Goal: Task Accomplishment & Management: Use online tool/utility

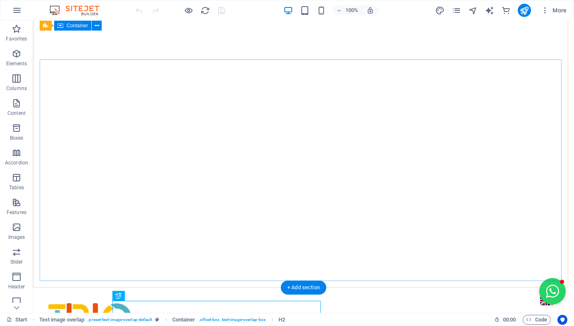
scroll to position [24, 0]
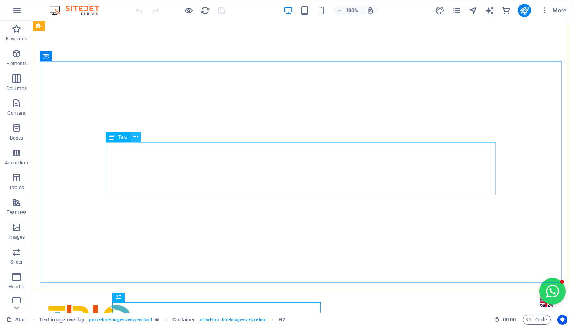
click at [137, 138] on icon at bounding box center [136, 137] width 5 height 9
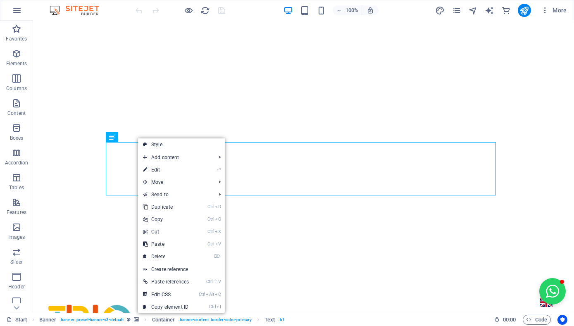
click at [250, 12] on div "100% More" at bounding box center [352, 10] width 436 height 13
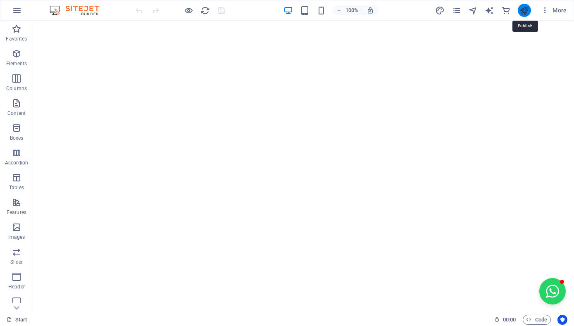
click at [528, 12] on icon "publish" at bounding box center [525, 11] width 10 height 10
